Goal: Find specific fact: Find specific fact

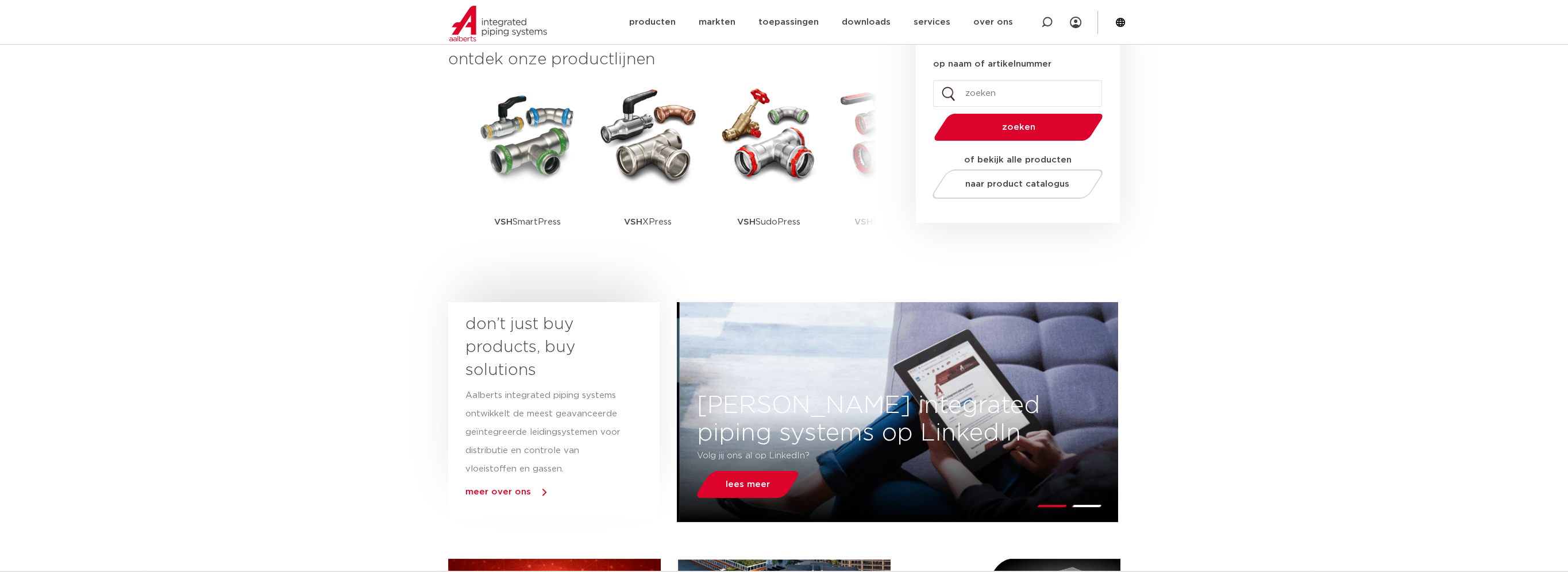
scroll to position [171, 0]
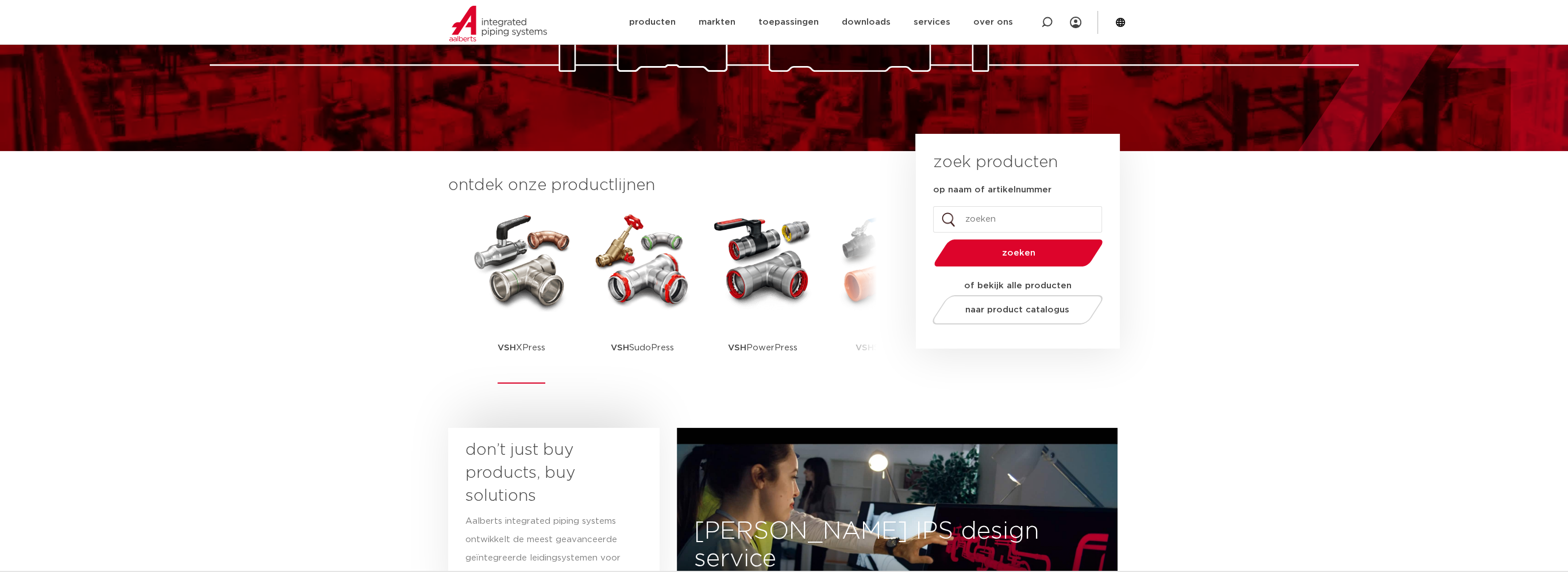
click at [530, 347] on p "VSH XPress" at bounding box center [520, 347] width 47 height 72
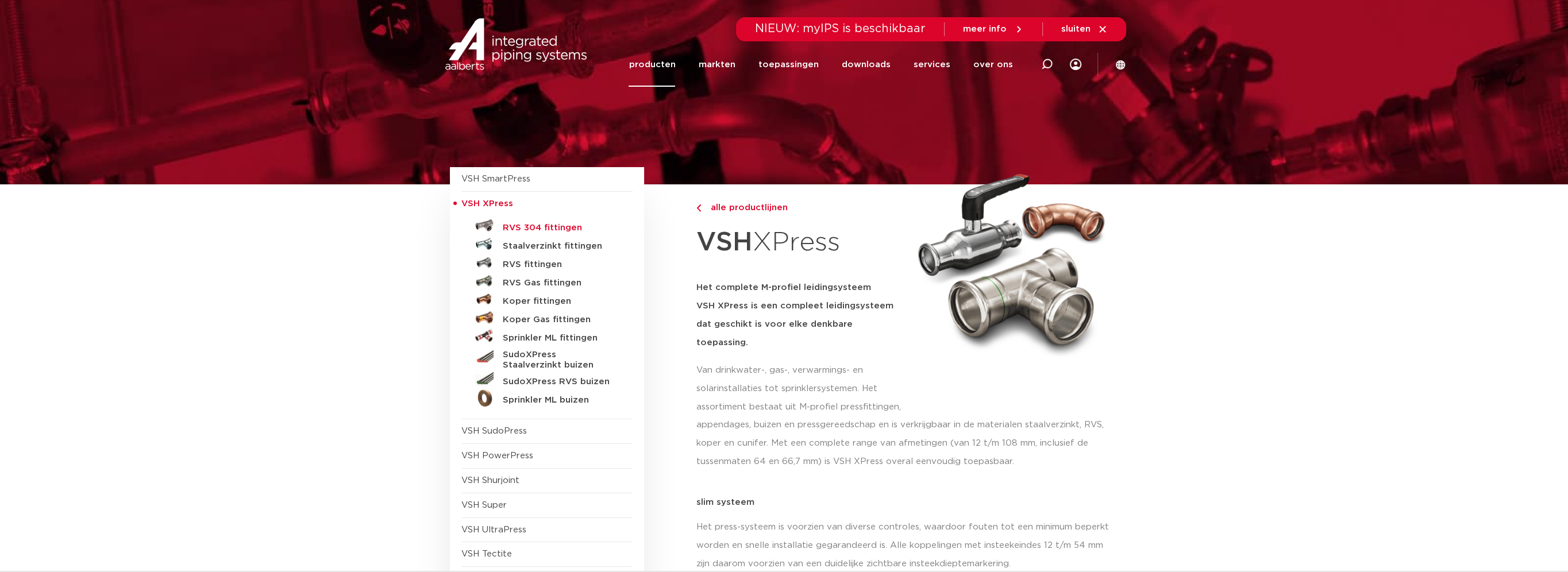
click at [530, 227] on h5 "RVS 304 fittingen" at bounding box center [560, 228] width 114 height 10
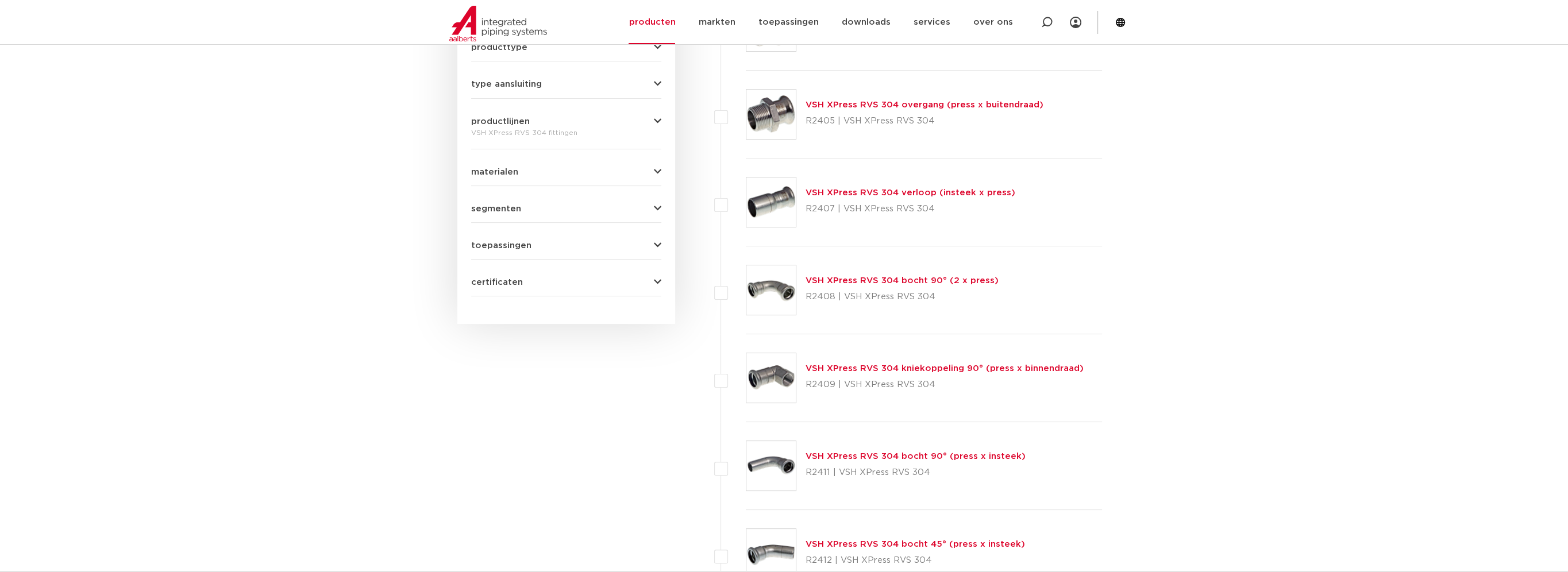
scroll to position [575, 0]
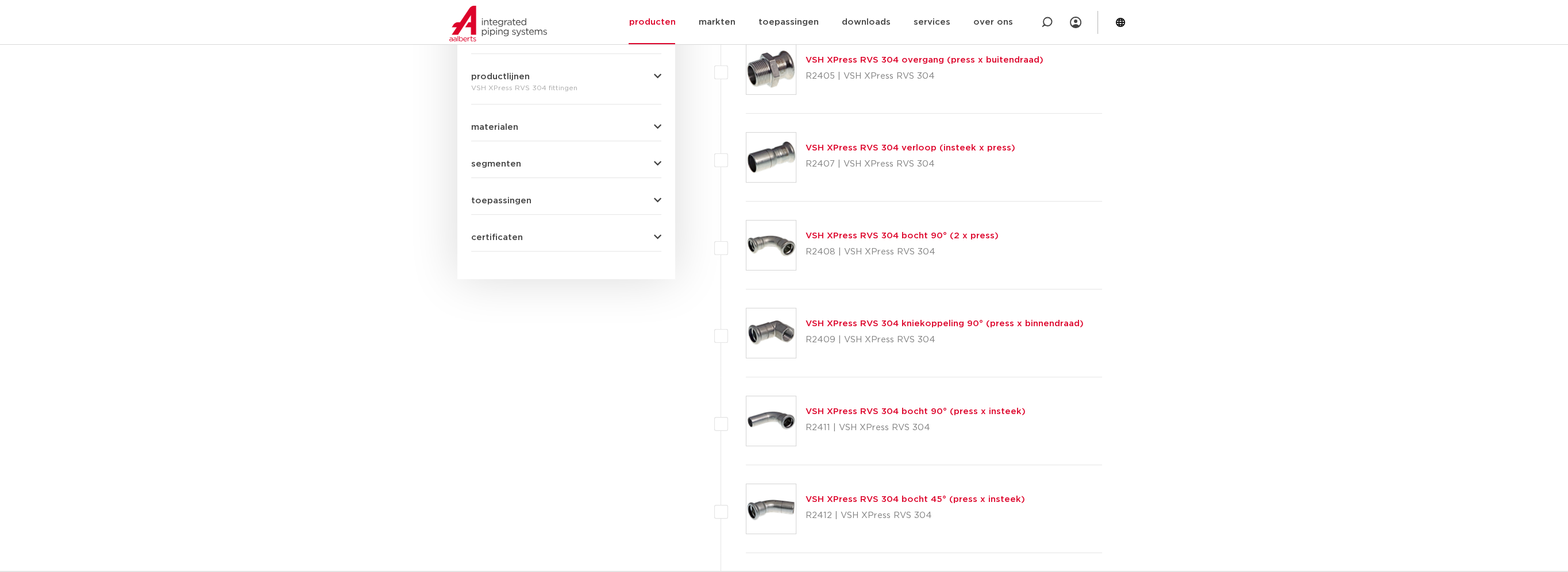
click at [875, 235] on link "VSH XPress RVS 304 bocht 90° (2 x press)" at bounding box center [902, 236] width 193 height 9
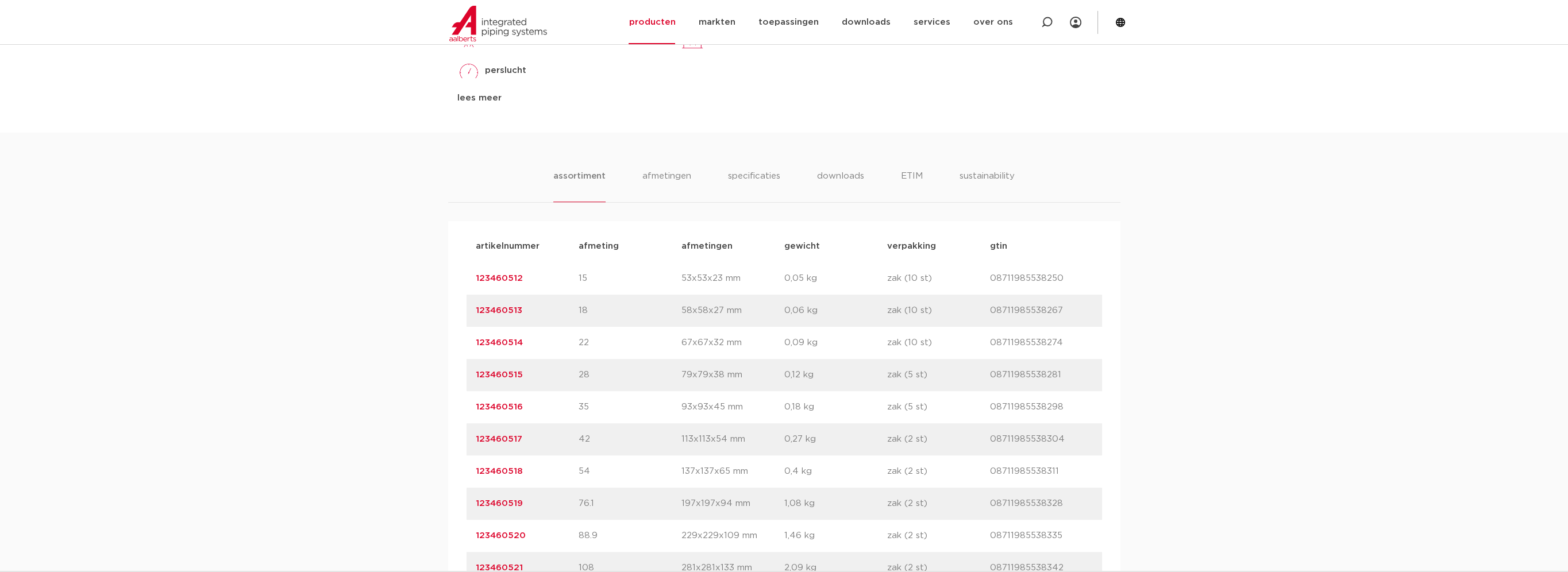
scroll to position [805, 0]
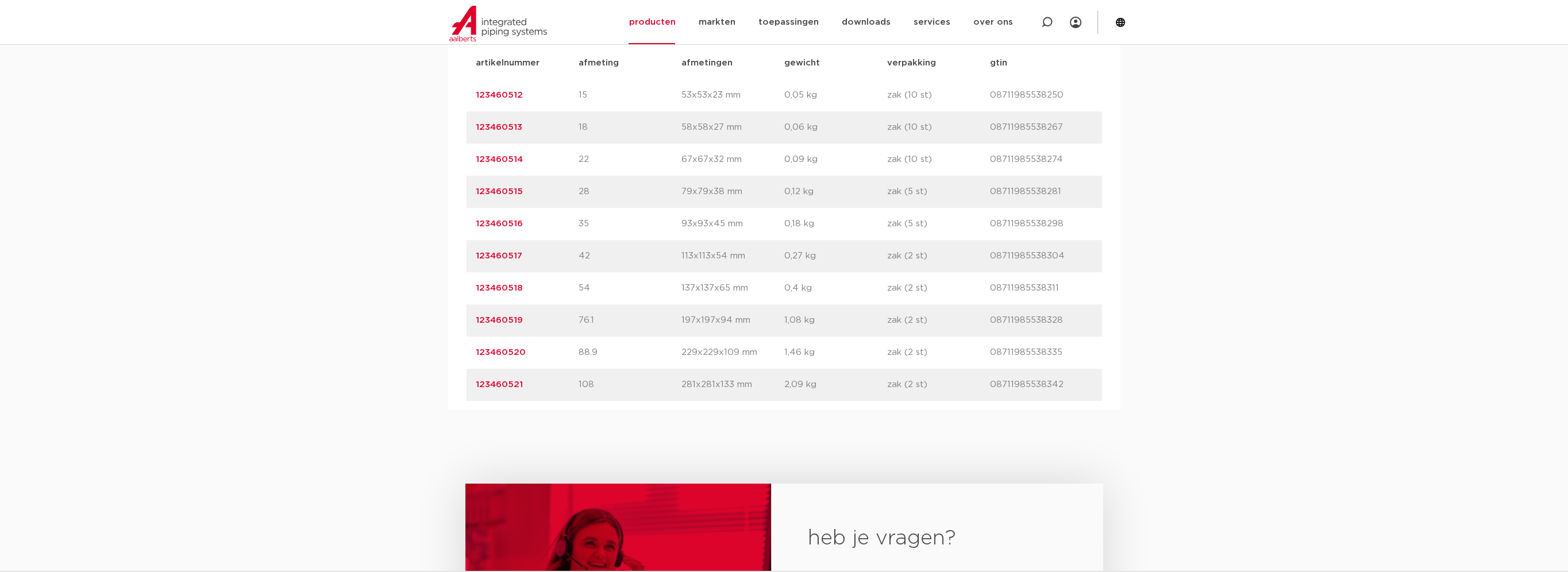
drag, startPoint x: 525, startPoint y: 319, endPoint x: 476, endPoint y: 320, distance: 49.0
click at [476, 320] on p "123460519" at bounding box center [526, 320] width 103 height 14
copy link "123460519"
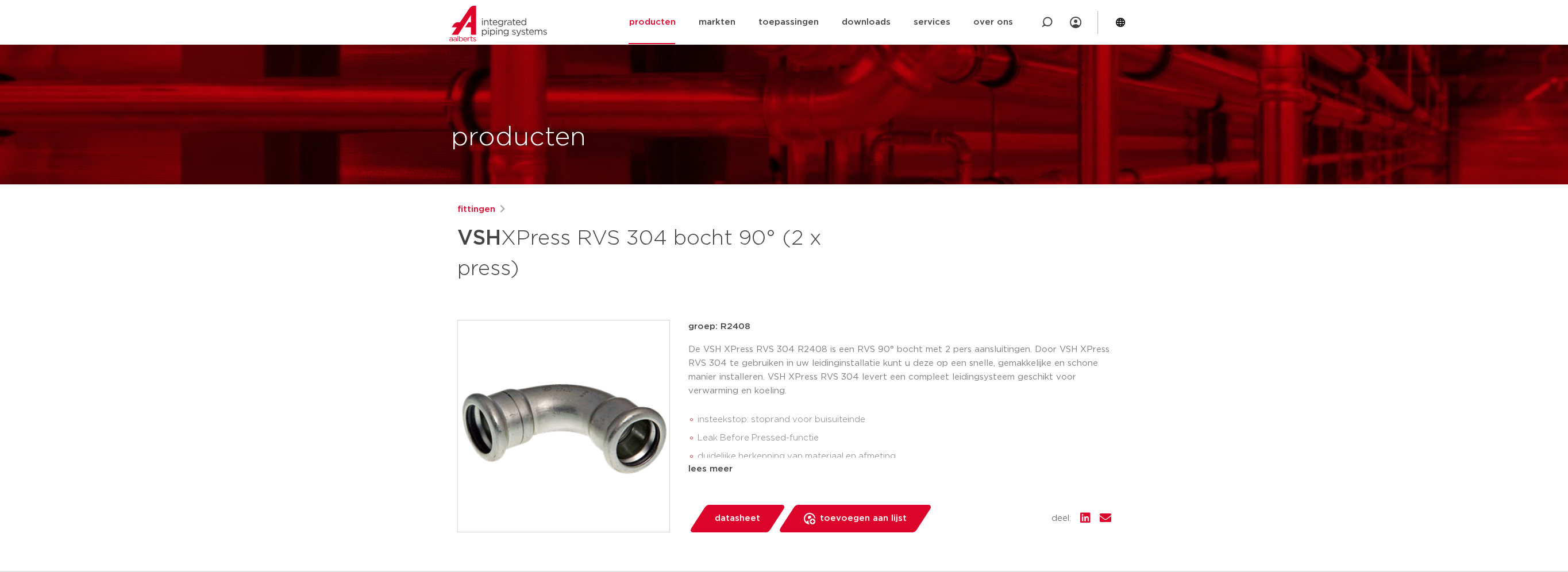
scroll to position [0, 0]
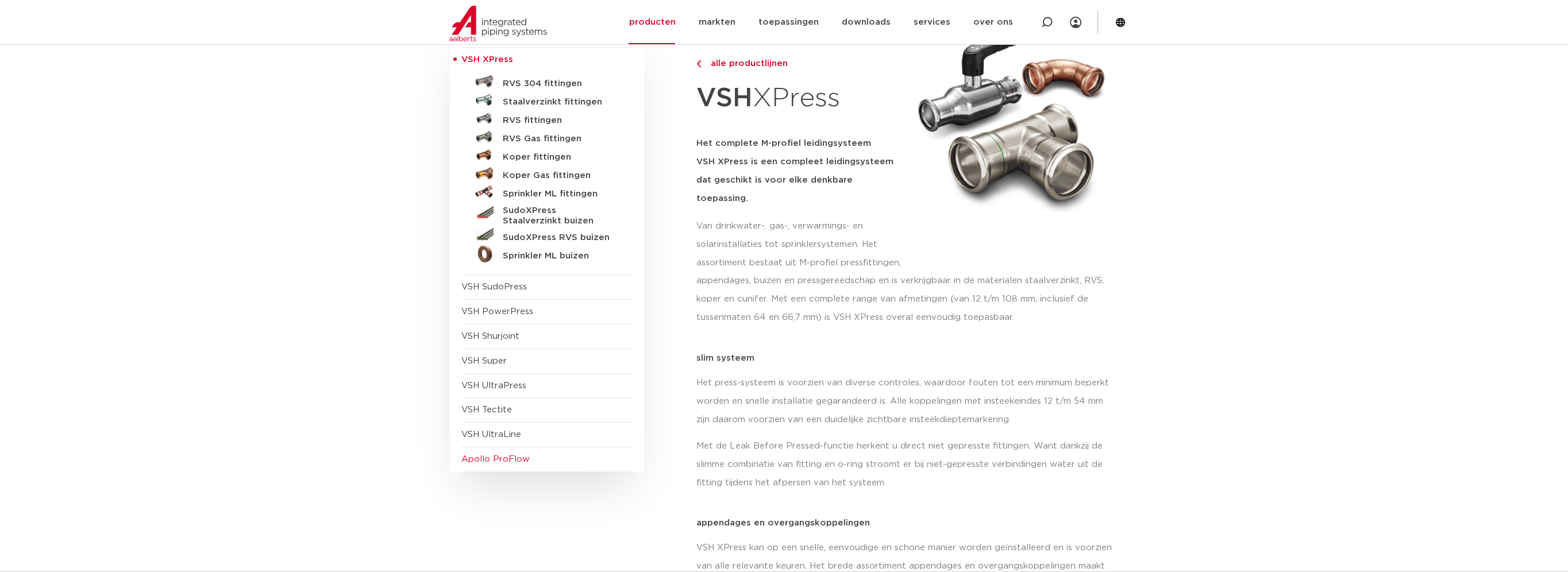
scroll to position [115, 0]
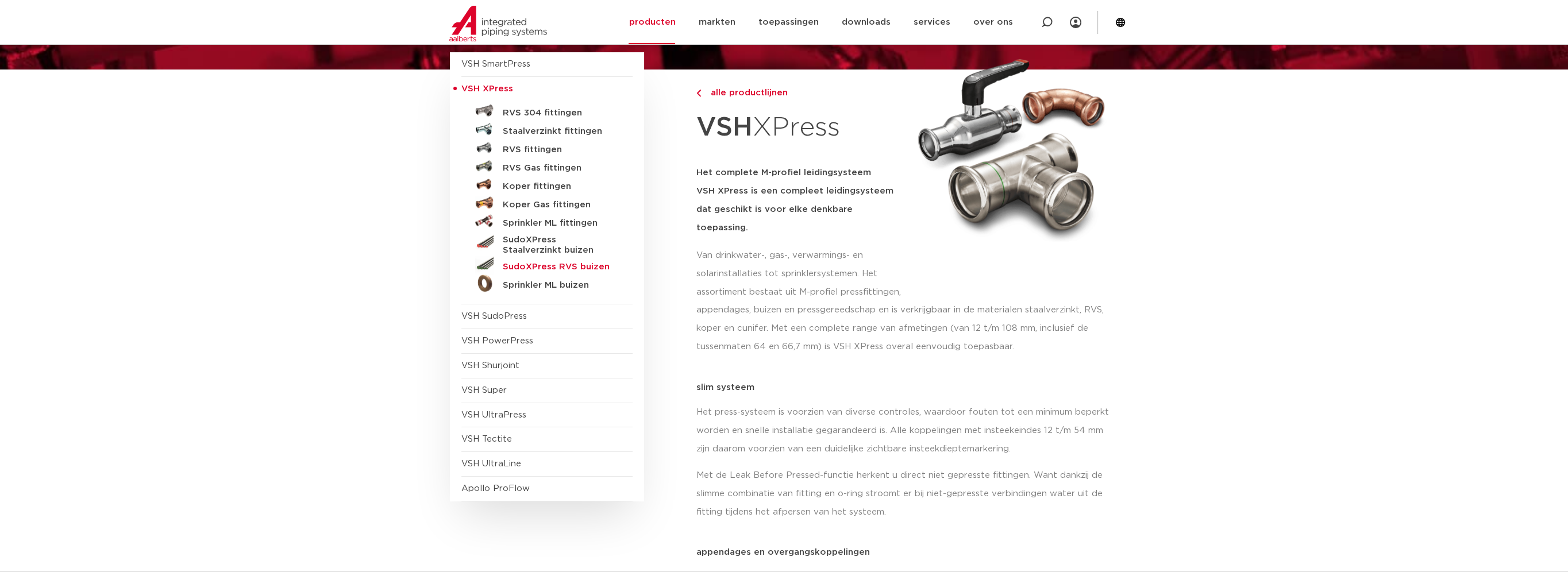
click at [549, 264] on h5 "SudoXPress RVS buizen" at bounding box center [560, 267] width 114 height 10
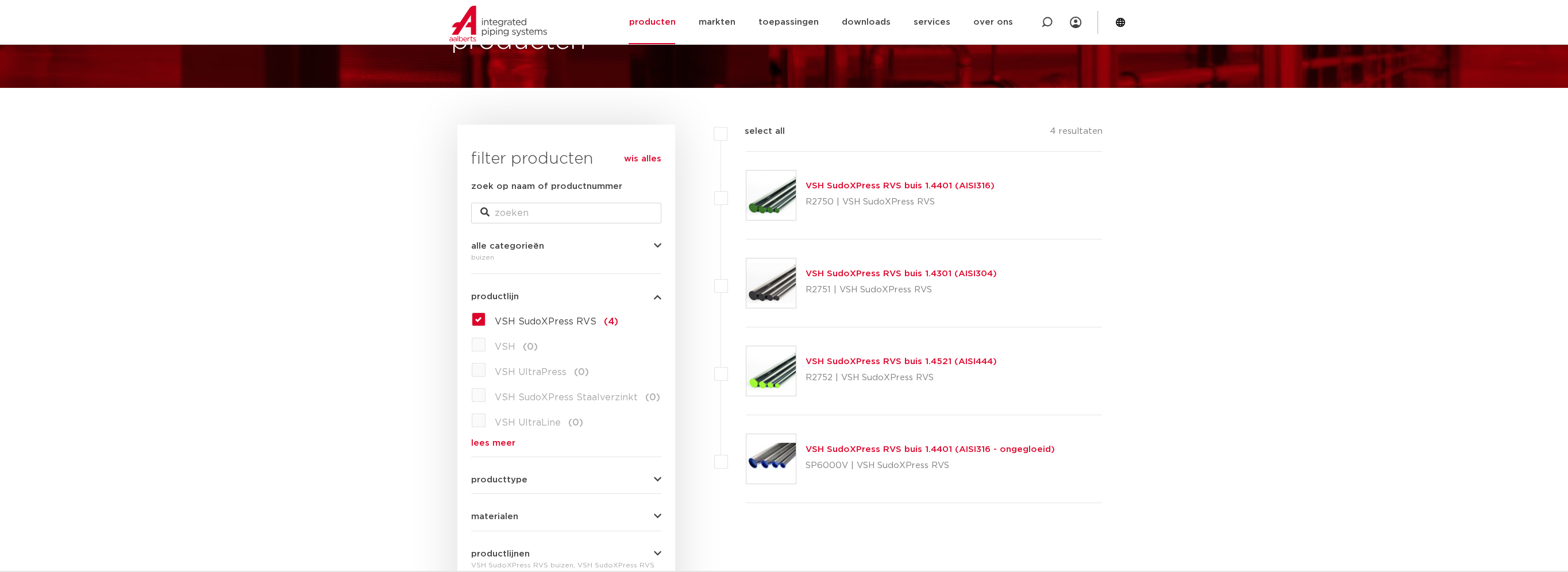
scroll to position [172, 0]
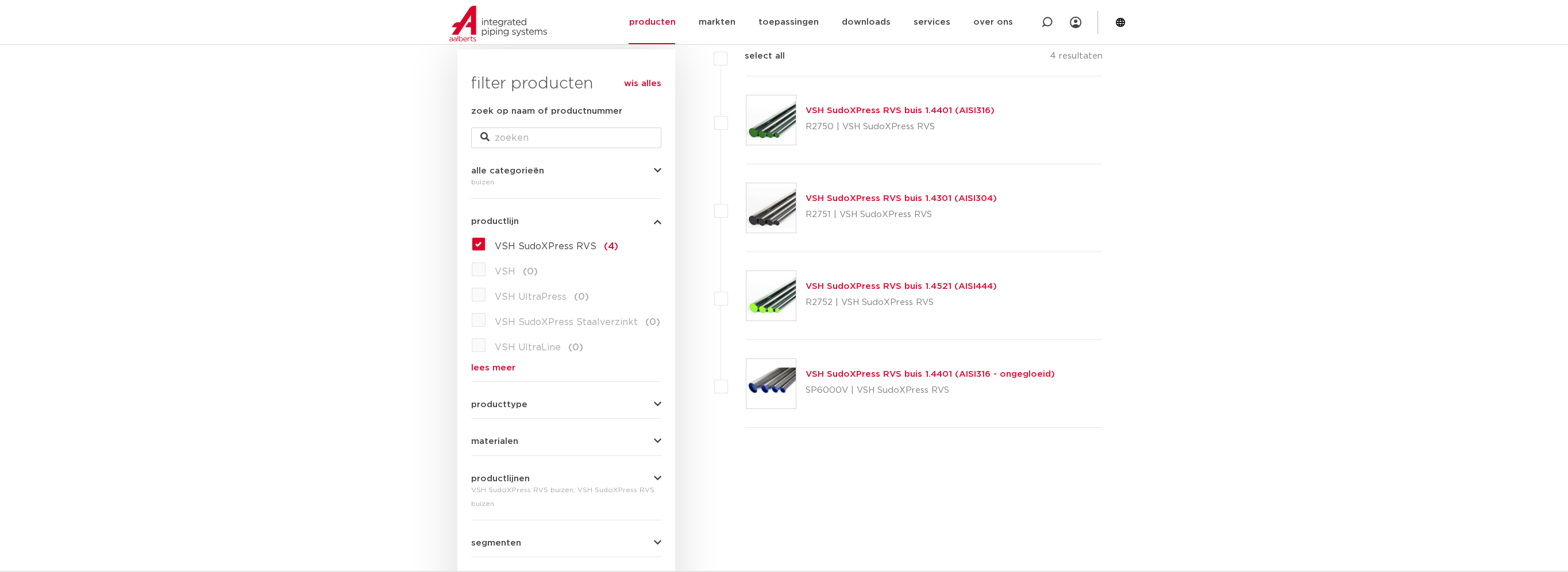
click at [905, 197] on link "VSH SudoXPress RVS buis 1.4301 (AISI304)" at bounding box center [901, 198] width 191 height 9
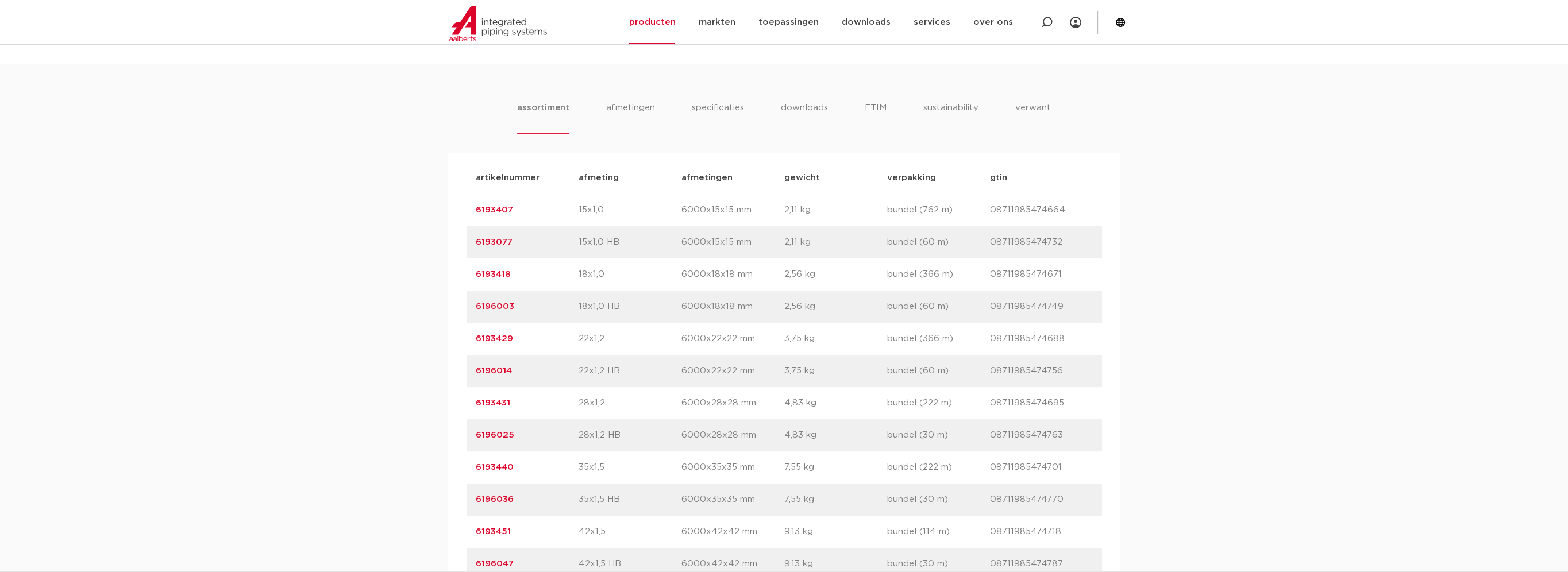
scroll to position [977, 0]
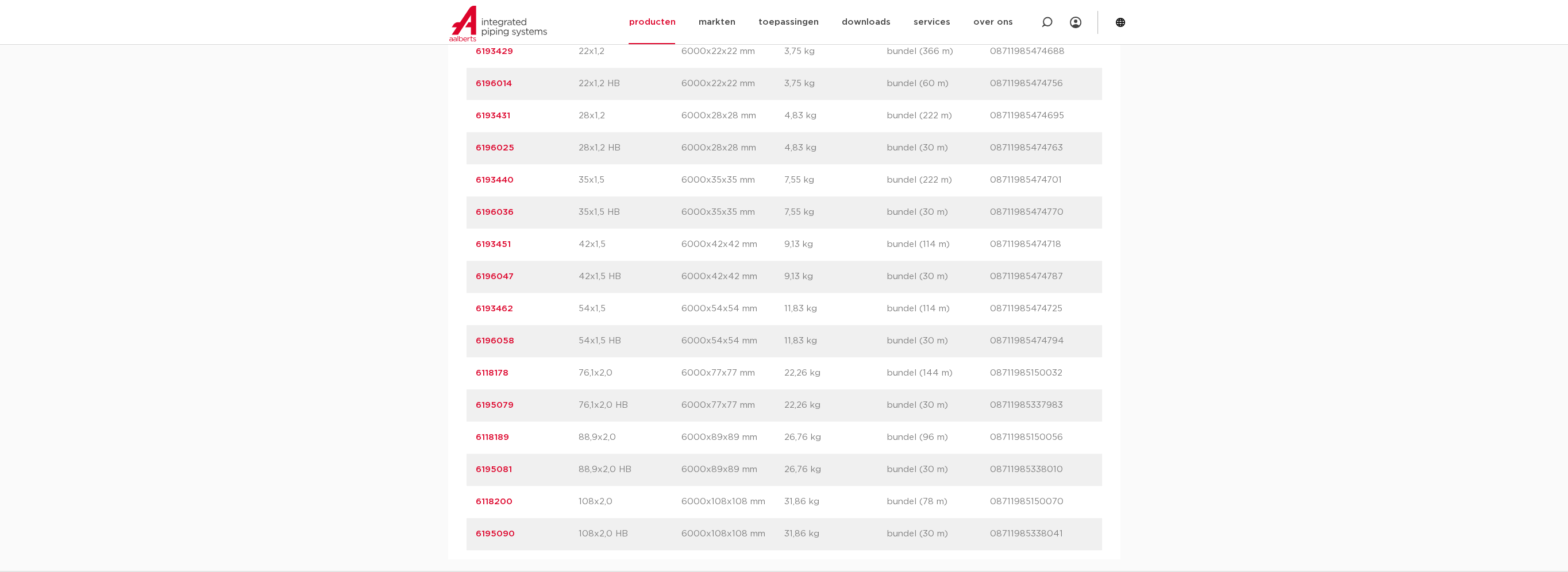
drag, startPoint x: 514, startPoint y: 372, endPoint x: 475, endPoint y: 375, distance: 39.1
click at [475, 375] on div "artikelnummer 6118178 afmeting 76,1x2,0 [GEOGRAPHIC_DATA] 6000x77x77 mm gewicht…" at bounding box center [784, 373] width 636 height 32
copy link "6118178"
